Goal: Information Seeking & Learning: Learn about a topic

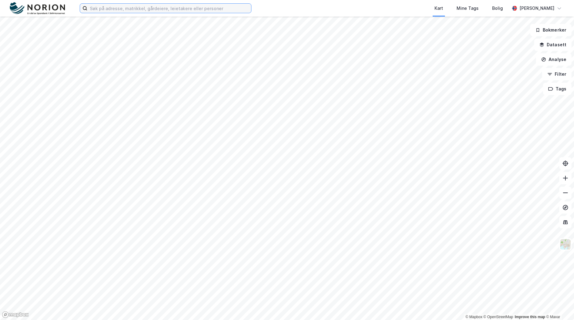
click at [190, 7] on input at bounding box center [169, 8] width 164 height 9
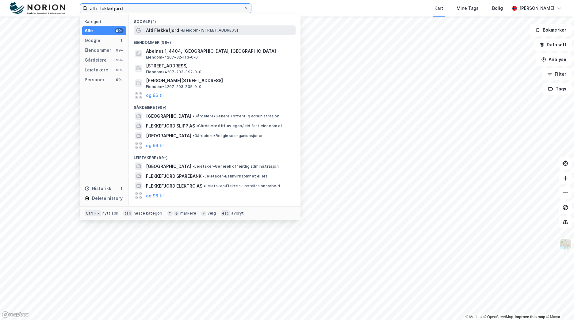
type input "alti flekkefjord"
click at [187, 29] on span "• Eiendom • Jernbaneveien 12, 4407 Flekkefjord" at bounding box center [209, 30] width 58 height 5
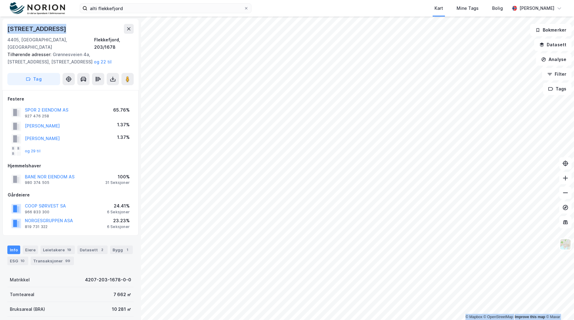
drag, startPoint x: 68, startPoint y: 29, endPoint x: -1, endPoint y: 29, distance: 69.4
click at [0, 29] on html "alti flekkefjord Kart Mine Tags Bolig Mathias Aksnes © Mapbox © OpenStreetMap I…" at bounding box center [287, 160] width 574 height 320
click at [81, 162] on div "Hjemmelshaver" at bounding box center [71, 165] width 126 height 7
